Goal: Use online tool/utility: Use online tool/utility

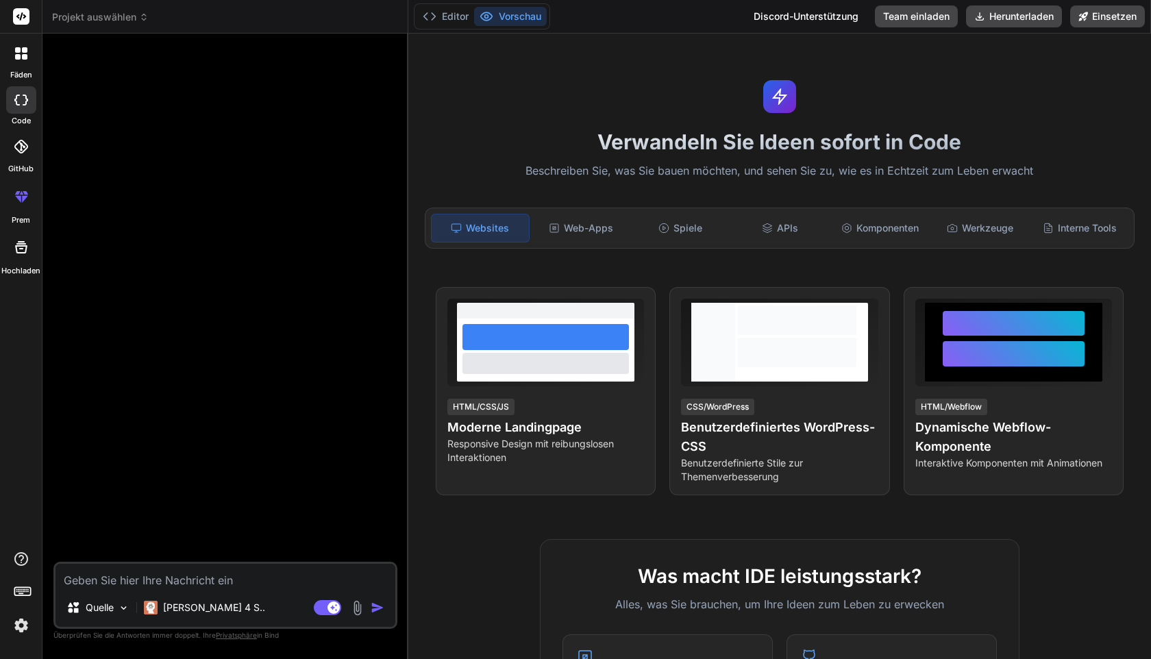
click at [18, 632] on img at bounding box center [21, 625] width 23 height 23
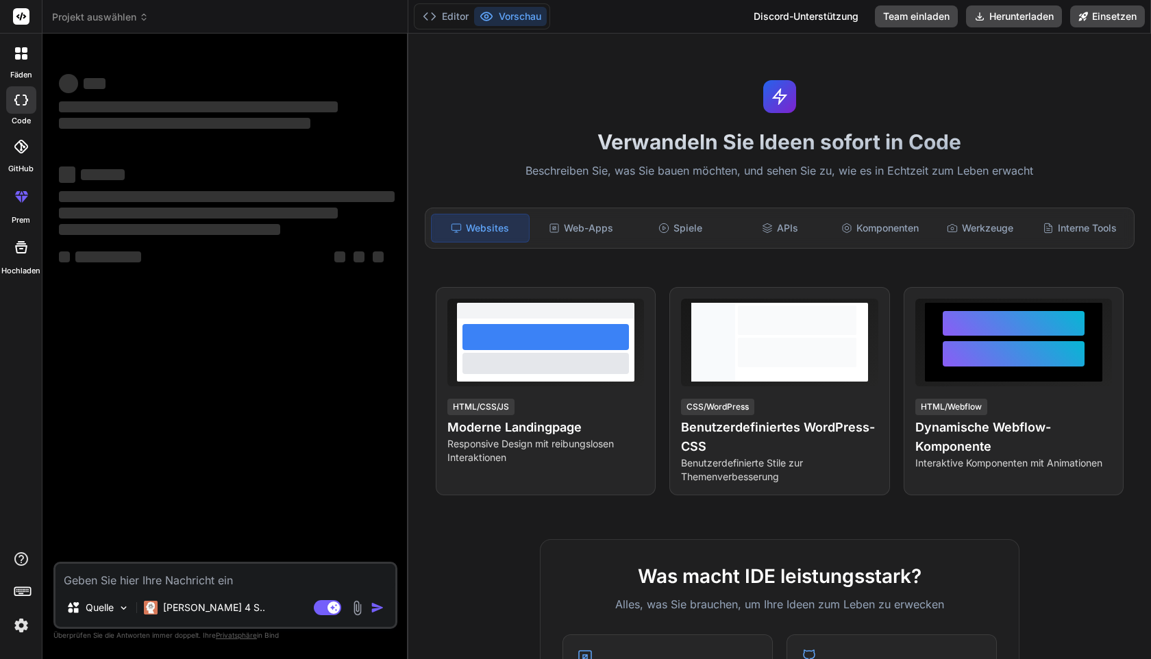
click at [25, 628] on img at bounding box center [21, 625] width 23 height 23
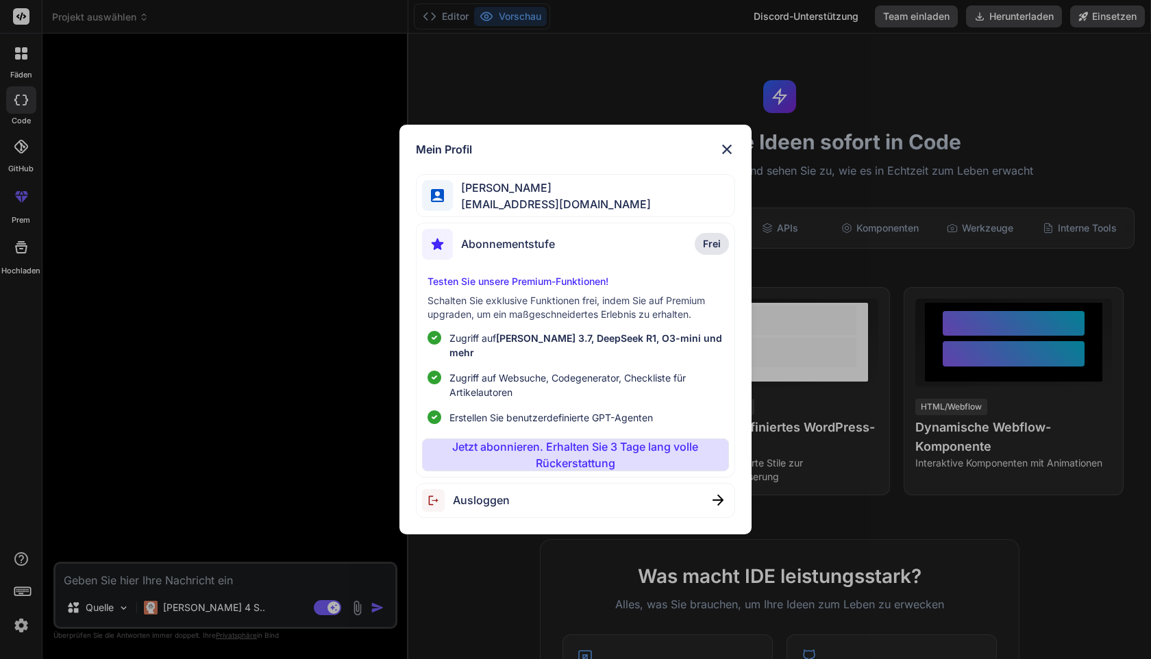
type textarea "x"
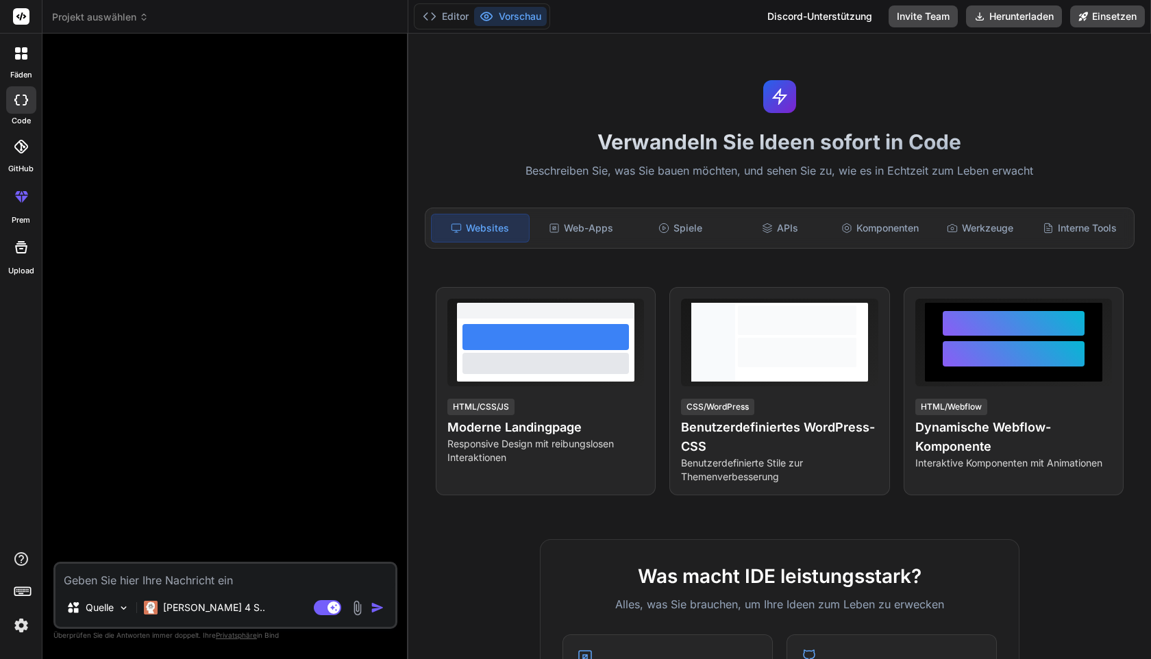
type textarea "x"
click at [33, 631] on div at bounding box center [21, 594] width 42 height 86
click at [23, 627] on img at bounding box center [21, 625] width 23 height 23
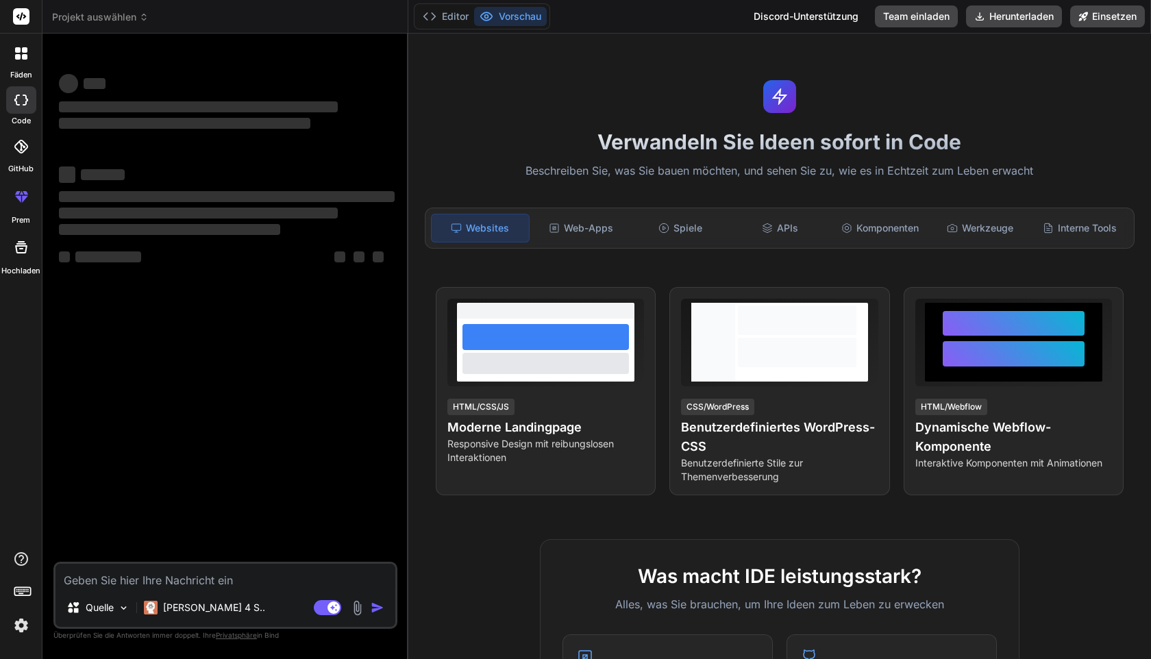
click at [1028, 108] on div "Verwandeln Sie Ideen sofort in Code Beschreiben Sie, was Sie bauen möchten, und…" at bounding box center [779, 346] width 743 height 625
type textarea "x"
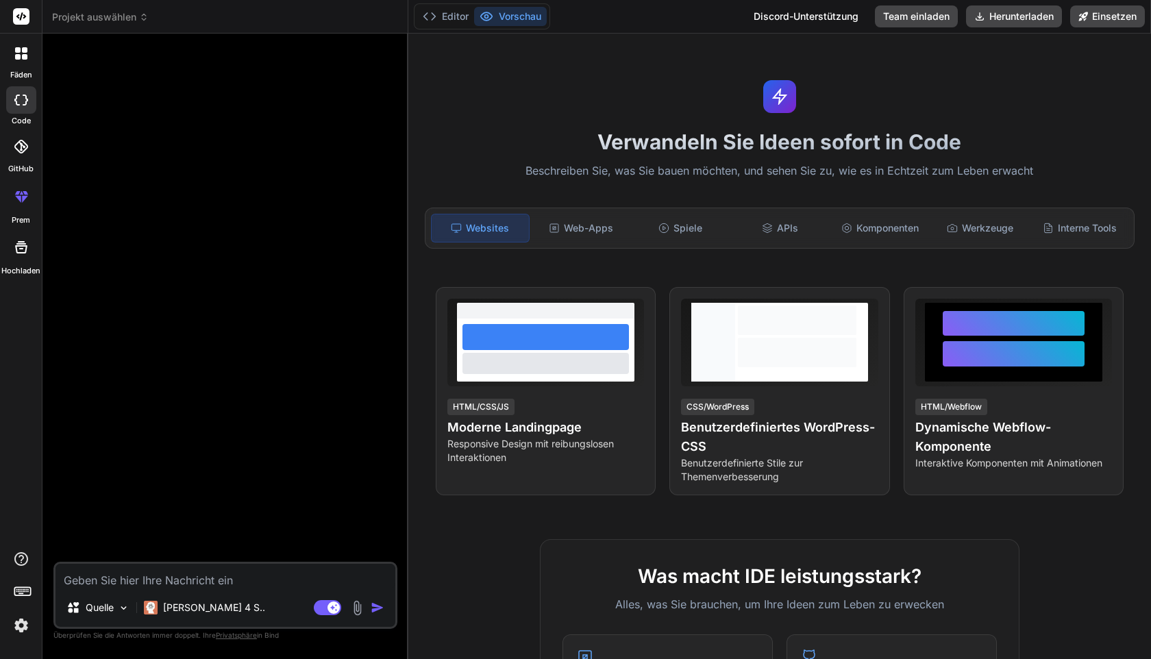
click at [25, 625] on img at bounding box center [21, 625] width 23 height 23
